Goal: Information Seeking & Learning: Learn about a topic

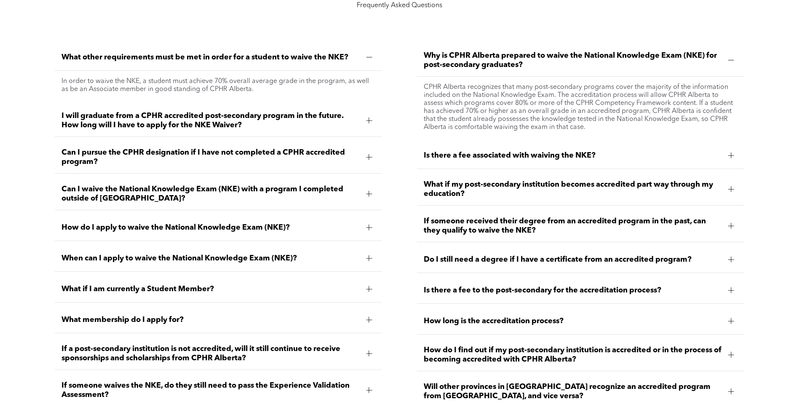
scroll to position [1263, 0]
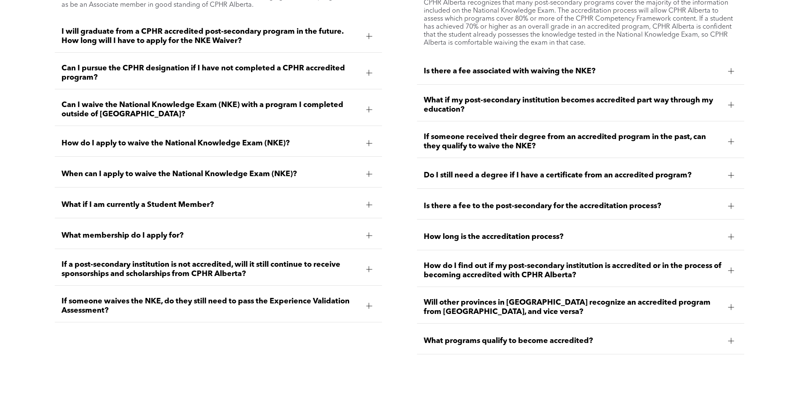
click at [564, 74] on span "Is there a fee associated with waiving the NKE?" at bounding box center [573, 71] width 298 height 9
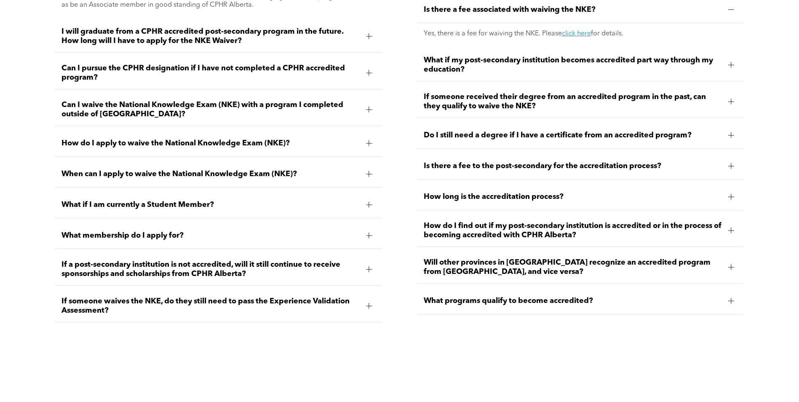
click at [554, 161] on span "Is there a fee to the post-secondary for the accreditation process?" at bounding box center [573, 165] width 298 height 9
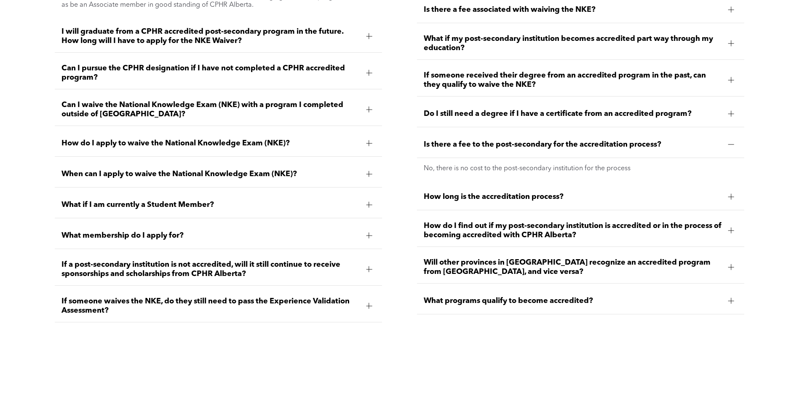
click at [554, 263] on span "Will other provinces in [GEOGRAPHIC_DATA] recognize an accredited program from …" at bounding box center [573, 267] width 298 height 19
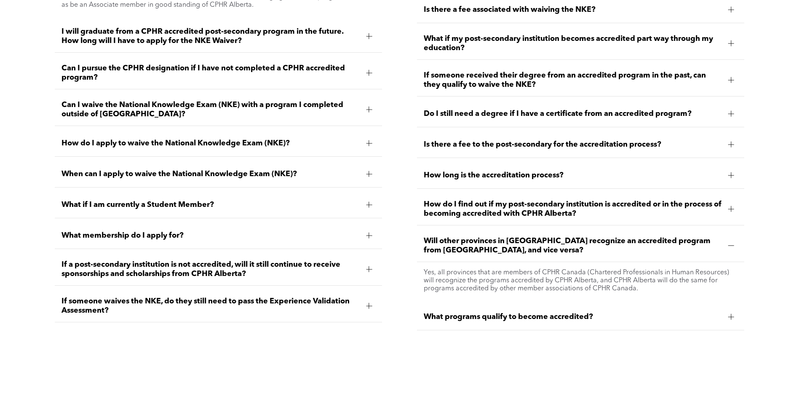
click at [536, 315] on span "What programs qualify to become accredited?" at bounding box center [573, 316] width 298 height 9
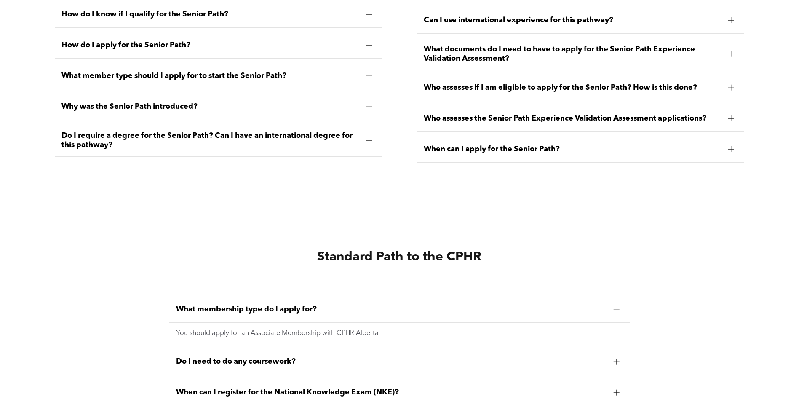
scroll to position [2063, 0]
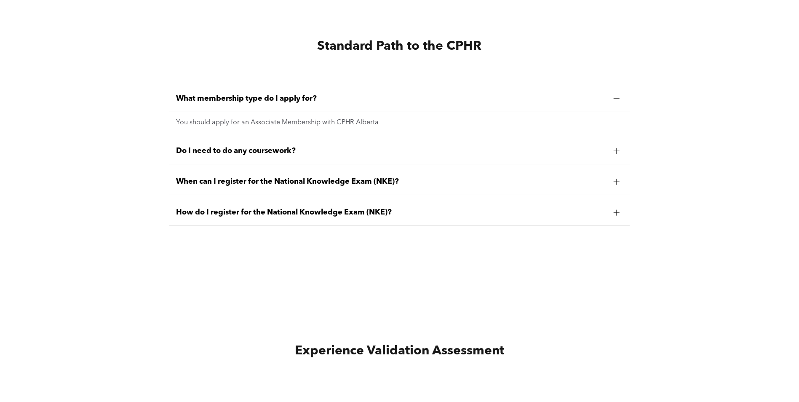
click at [293, 147] on span "Do I need to do any coursework?" at bounding box center [391, 150] width 430 height 9
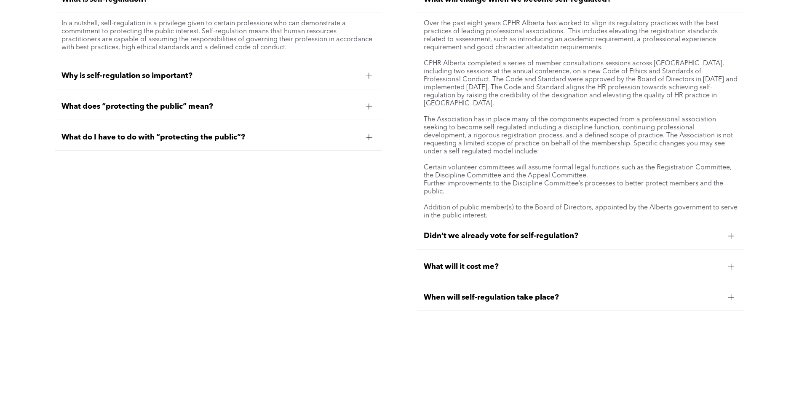
scroll to position [3158, 0]
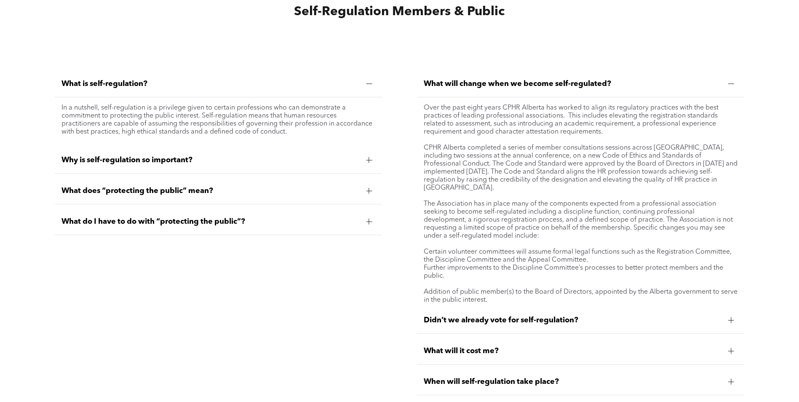
click at [257, 158] on span "Why is self-regulation so important?" at bounding box center [210, 159] width 298 height 9
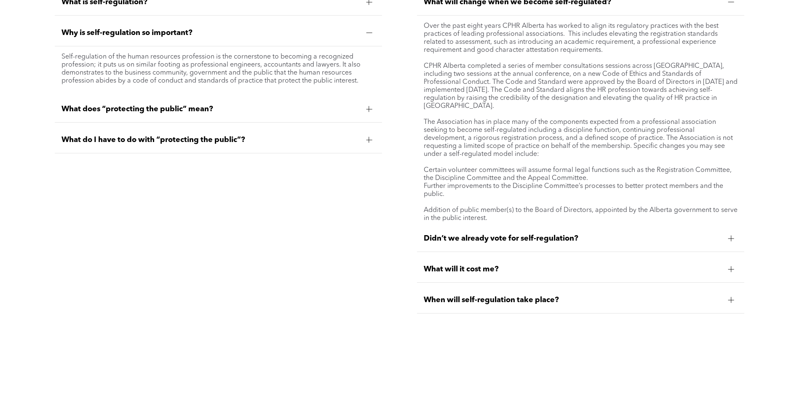
scroll to position [3242, 0]
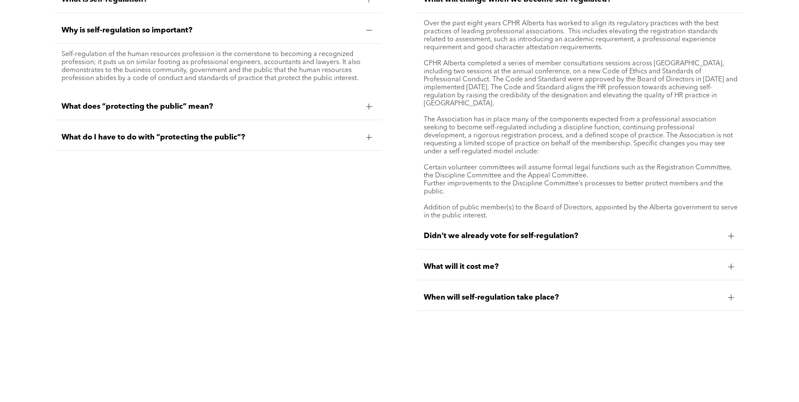
click at [582, 232] on span "Didn’t we already vote for self-regulation?" at bounding box center [573, 235] width 298 height 9
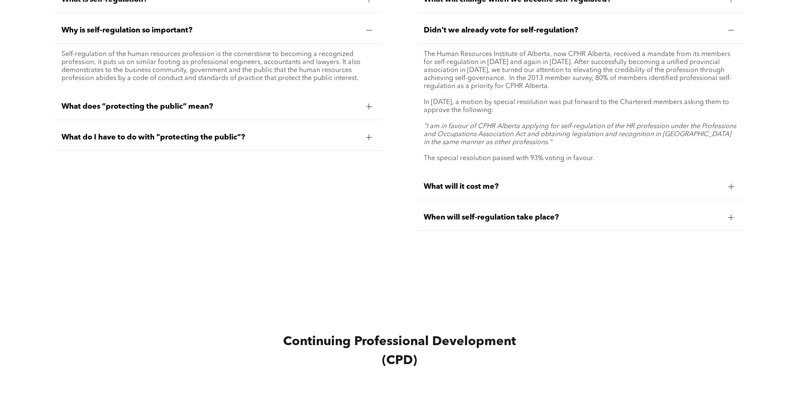
click at [582, 176] on div "What will it cost me?" at bounding box center [581, 186] width 328 height 27
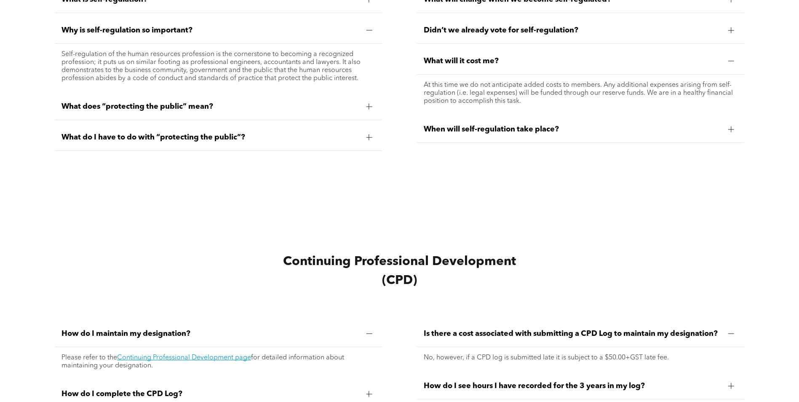
click at [580, 132] on div "When will self-regulation take place?" at bounding box center [581, 129] width 328 height 27
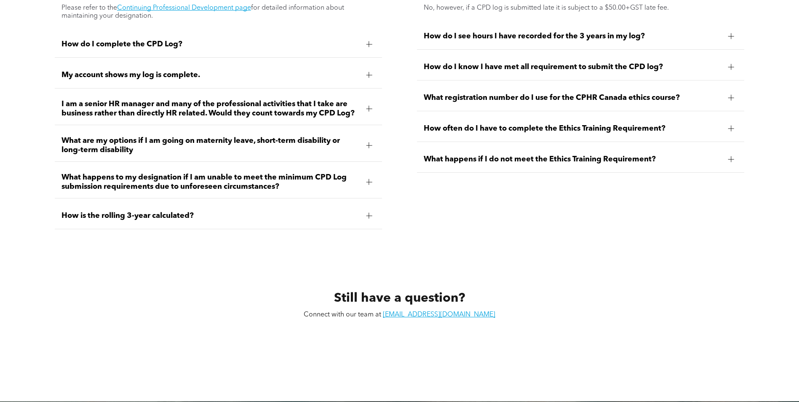
scroll to position [3504, 0]
